Goal: Task Accomplishment & Management: Manage account settings

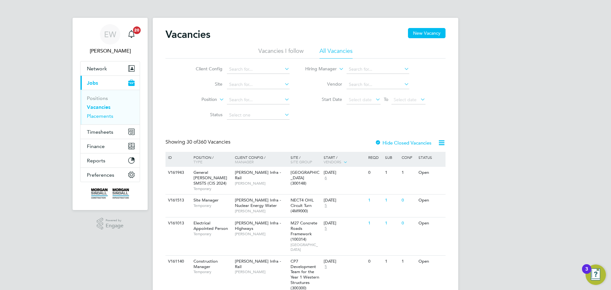
click at [102, 116] on link "Placements" at bounding box center [100, 116] width 26 height 6
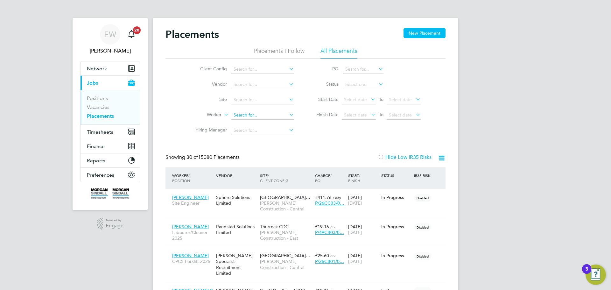
click at [246, 116] on input at bounding box center [262, 115] width 63 height 9
click at [242, 116] on input at bounding box center [262, 115] width 63 height 9
click at [253, 132] on li "Ephr [PERSON_NAME]" at bounding box center [262, 132] width 63 height 9
type input "[PERSON_NAME]"
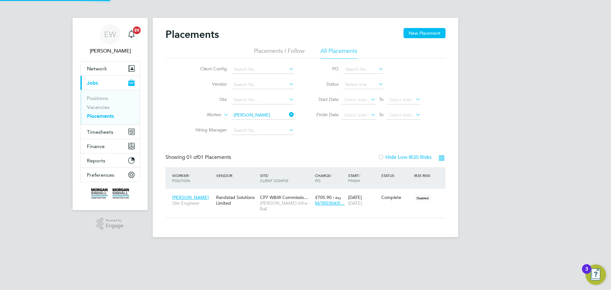
scroll to position [6, 30]
click at [103, 107] on link "Vacancies" at bounding box center [98, 107] width 23 height 6
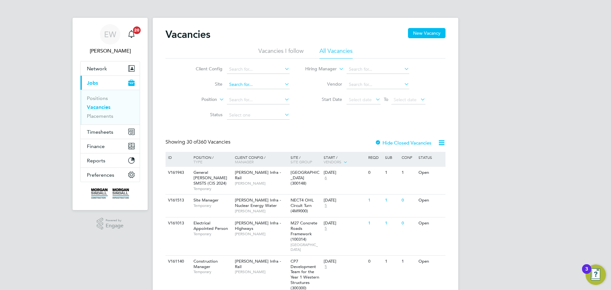
click at [252, 84] on input at bounding box center [258, 84] width 63 height 9
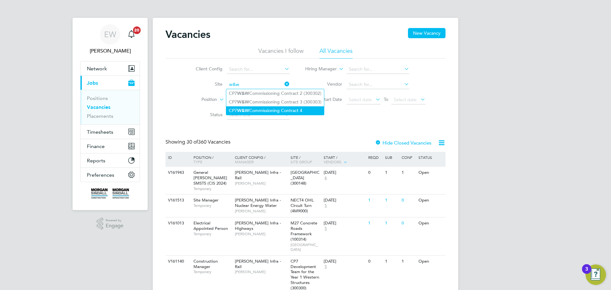
click at [289, 110] on li "CP7 W&W Commissioning Contract 4" at bounding box center [275, 110] width 98 height 9
type input "CP7 W&W Commissioning Contract 4"
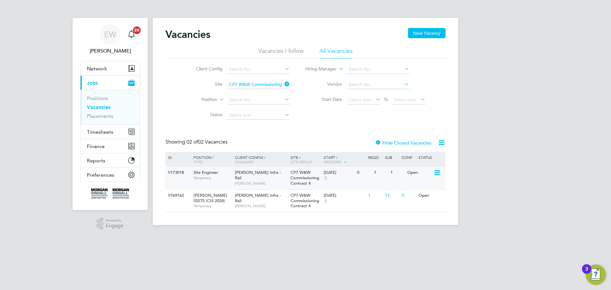
click at [262, 174] on span "[PERSON_NAME] Infra - Rail" at bounding box center [258, 175] width 46 height 11
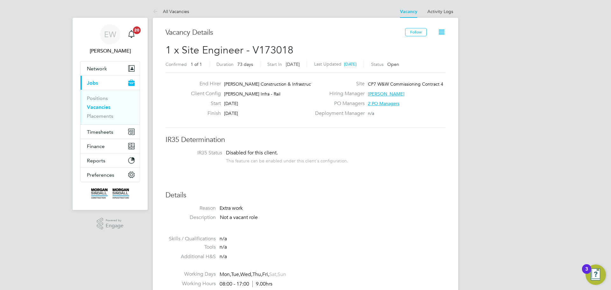
click at [443, 31] on icon at bounding box center [442, 32] width 8 height 8
click at [423, 45] on li "Edit Vacancy e" at bounding box center [426, 47] width 37 height 9
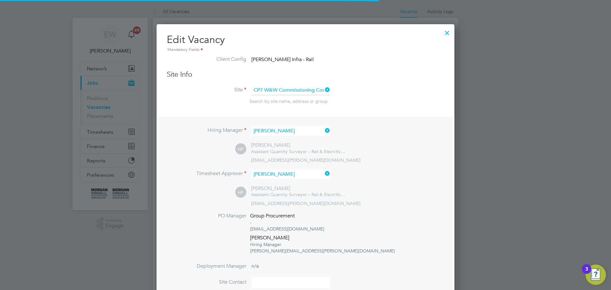
scroll to position [19, 33]
click at [446, 33] on div at bounding box center [447, 30] width 11 height 11
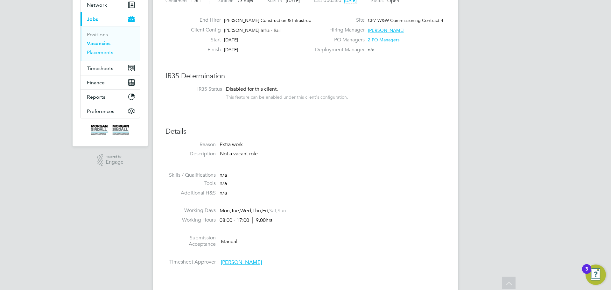
click at [99, 53] on link "Placements" at bounding box center [100, 52] width 26 height 6
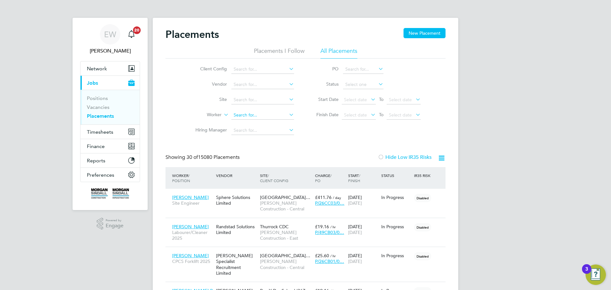
click at [253, 113] on input at bounding box center [262, 115] width 63 height 9
click at [253, 131] on li "Eph raim Chinungu" at bounding box center [262, 132] width 63 height 9
type input "[PERSON_NAME]"
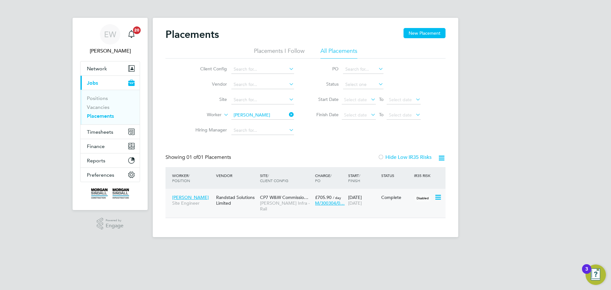
click at [327, 198] on span "£705.90" at bounding box center [323, 198] width 17 height 6
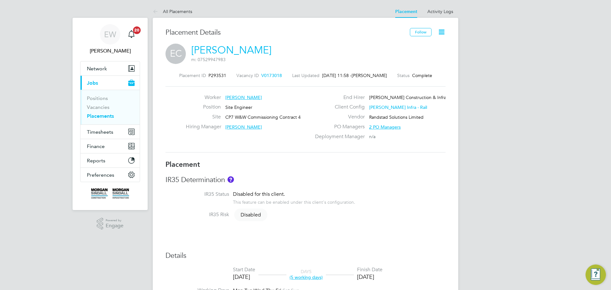
click at [442, 34] on icon at bounding box center [442, 32] width 8 height 8
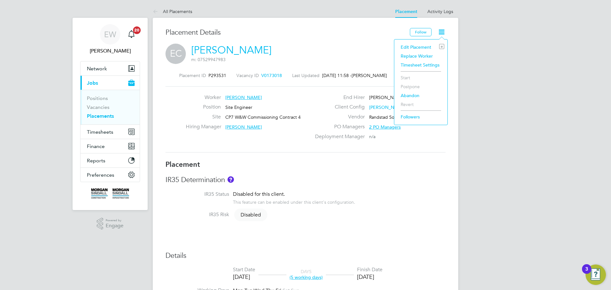
click at [416, 46] on li "Edit Placement e" at bounding box center [421, 47] width 47 height 9
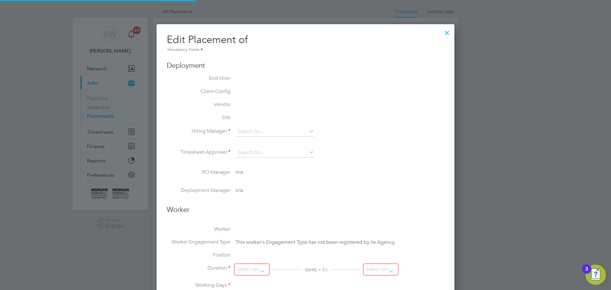
type input "[PERSON_NAME]"
type input "[DATE]"
type input "08:00"
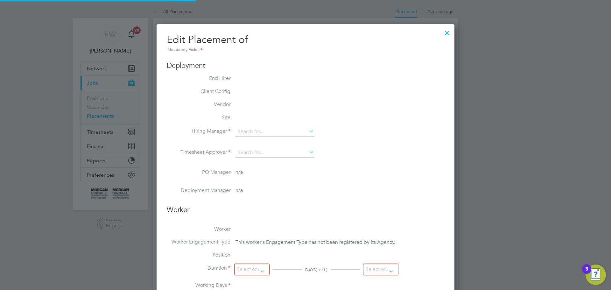
type input "17:00"
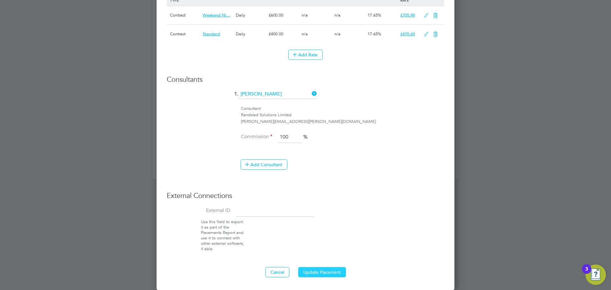
click at [334, 271] on button "Update Placement" at bounding box center [322, 272] width 48 height 10
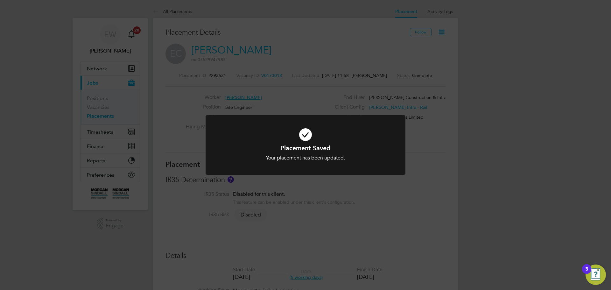
click at [417, 188] on div "Placement Saved Your placement has been updated. Cancel Okay" at bounding box center [305, 145] width 611 height 290
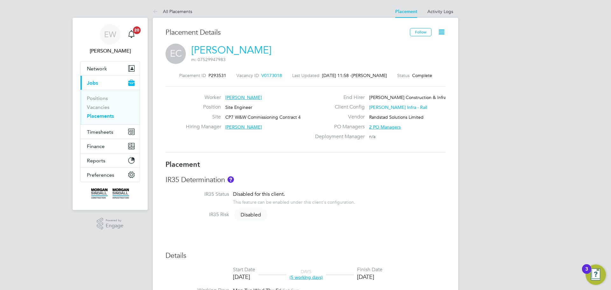
click at [440, 32] on icon at bounding box center [442, 32] width 8 height 8
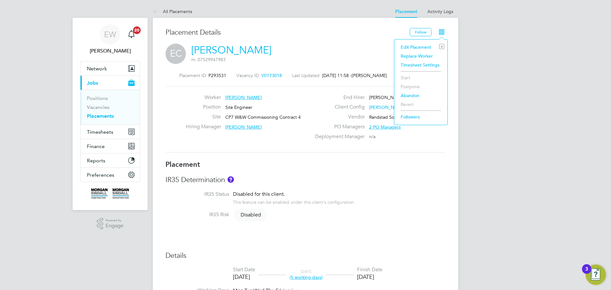
click at [423, 46] on li "Edit Placement e" at bounding box center [421, 47] width 47 height 9
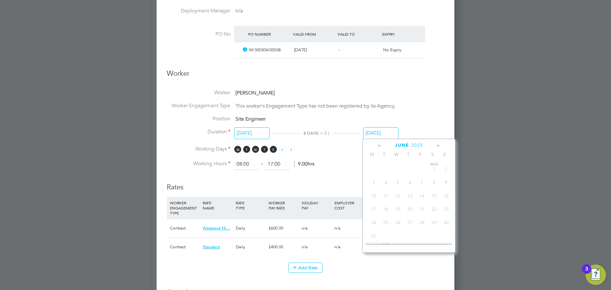
click at [382, 133] on input "[DATE]" at bounding box center [380, 133] width 35 height 12
click at [438, 145] on icon at bounding box center [438, 145] width 6 height 7
click at [380, 145] on icon at bounding box center [380, 145] width 6 height 7
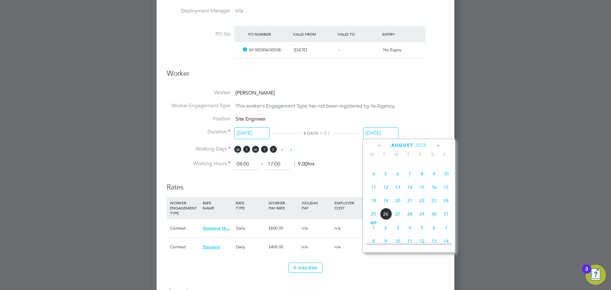
click at [372, 220] on span "25" at bounding box center [374, 214] width 12 height 12
type input "25 Aug 2025"
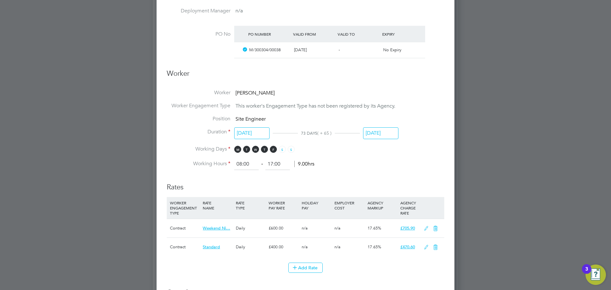
click at [405, 153] on li "Working Days M T W T F S S" at bounding box center [306, 152] width 278 height 13
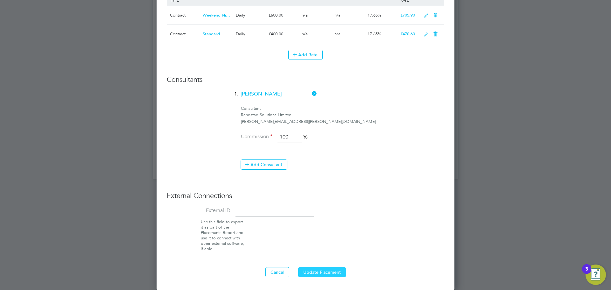
click at [333, 272] on button "Update Placement" at bounding box center [322, 272] width 48 height 10
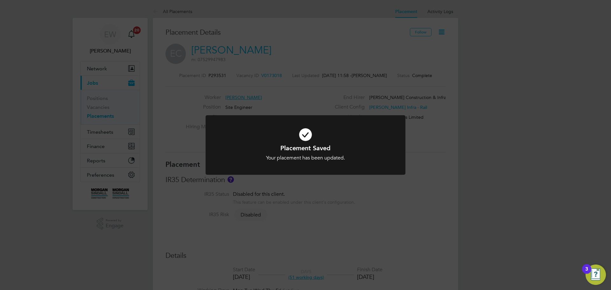
click at [400, 206] on div "Placement Saved Your placement has been updated. Cancel Okay" at bounding box center [305, 145] width 611 height 290
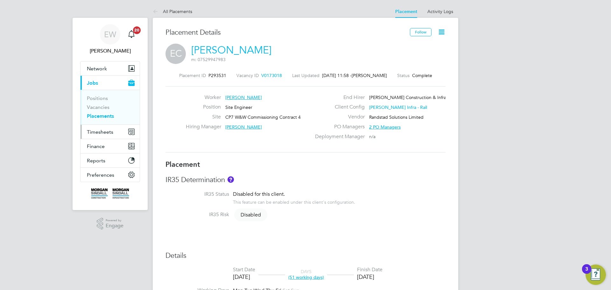
click at [98, 132] on span "Timesheets" at bounding box center [100, 132] width 26 height 6
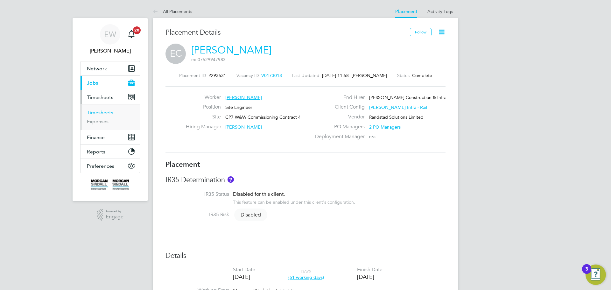
click at [101, 114] on link "Timesheets" at bounding box center [100, 113] width 26 height 6
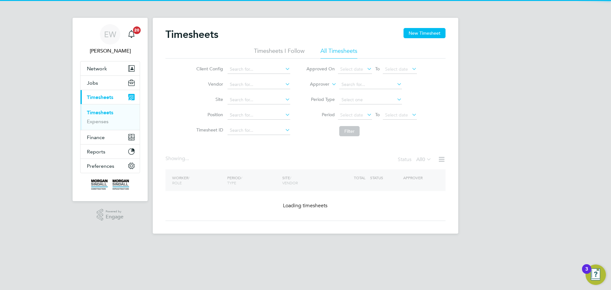
click at [330, 84] on icon at bounding box center [330, 83] width 0 height 6
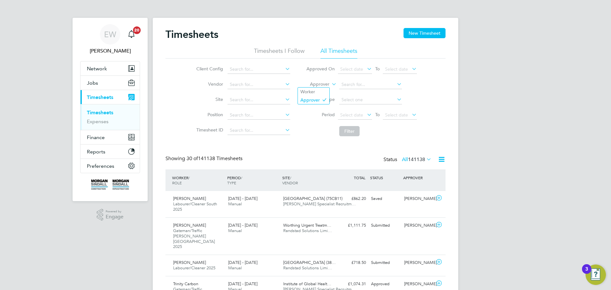
click at [330, 83] on icon at bounding box center [330, 83] width 0 height 6
click at [312, 91] on li "Worker" at bounding box center [314, 92] width 32 height 8
click at [346, 83] on input at bounding box center [370, 84] width 63 height 9
click at [364, 102] on li "Ephr [PERSON_NAME]" at bounding box center [370, 102] width 63 height 9
type input "[PERSON_NAME]"
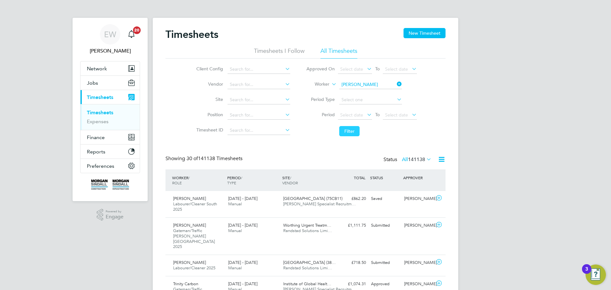
click at [351, 132] on button "Filter" at bounding box center [349, 131] width 20 height 10
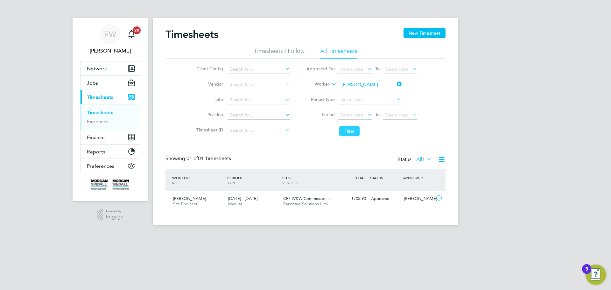
click at [347, 130] on button "Filter" at bounding box center [349, 131] width 20 height 10
click at [423, 33] on button "New Timesheet" at bounding box center [425, 33] width 42 height 10
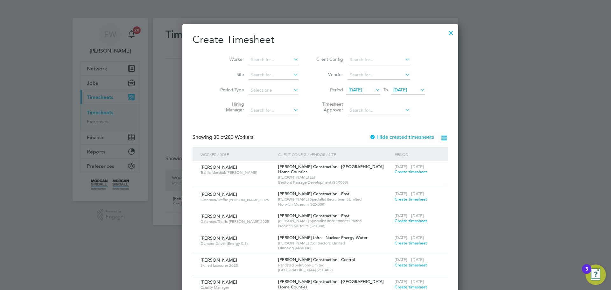
click at [419, 90] on icon at bounding box center [419, 89] width 0 height 9
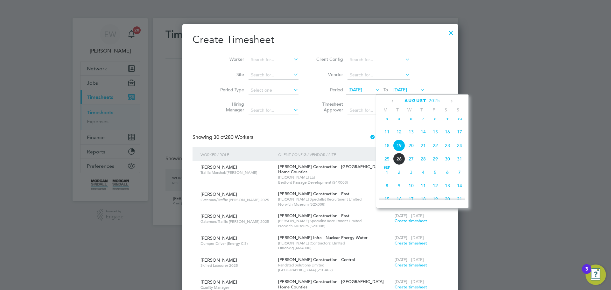
click at [413, 71] on li "Vendor" at bounding box center [370, 74] width 127 height 15
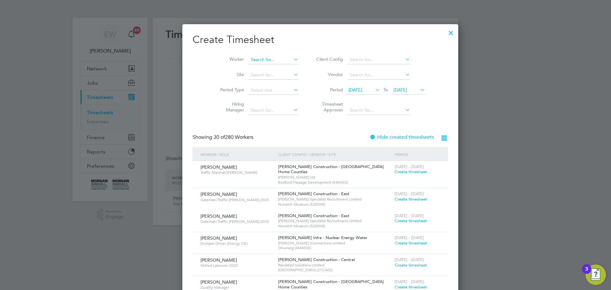
click at [268, 57] on input at bounding box center [274, 59] width 50 height 9
click at [260, 76] on li "Eph raim Chinungu" at bounding box center [258, 77] width 51 height 9
type input "[PERSON_NAME]"
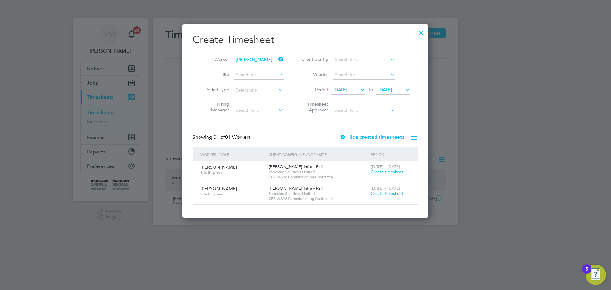
click at [423, 32] on div at bounding box center [420, 30] width 11 height 11
